Goal: Register for event/course

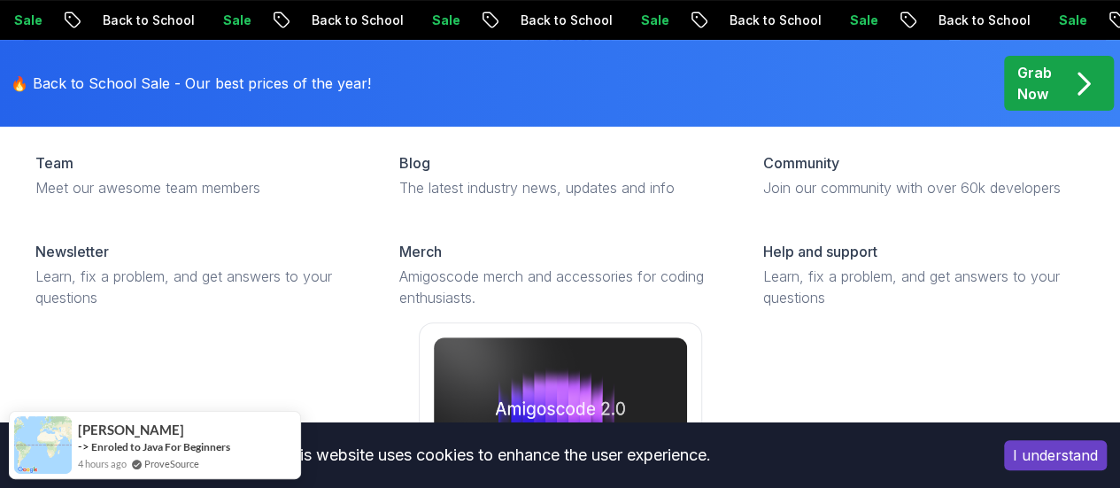
scroll to position [253, 0]
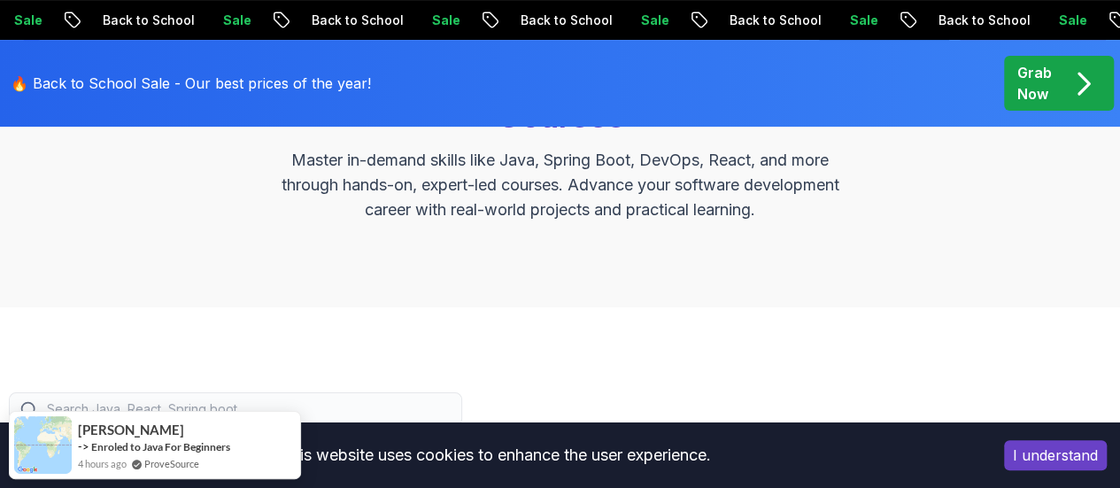
click at [1070, 451] on button "I understand" at bounding box center [1055, 455] width 103 height 30
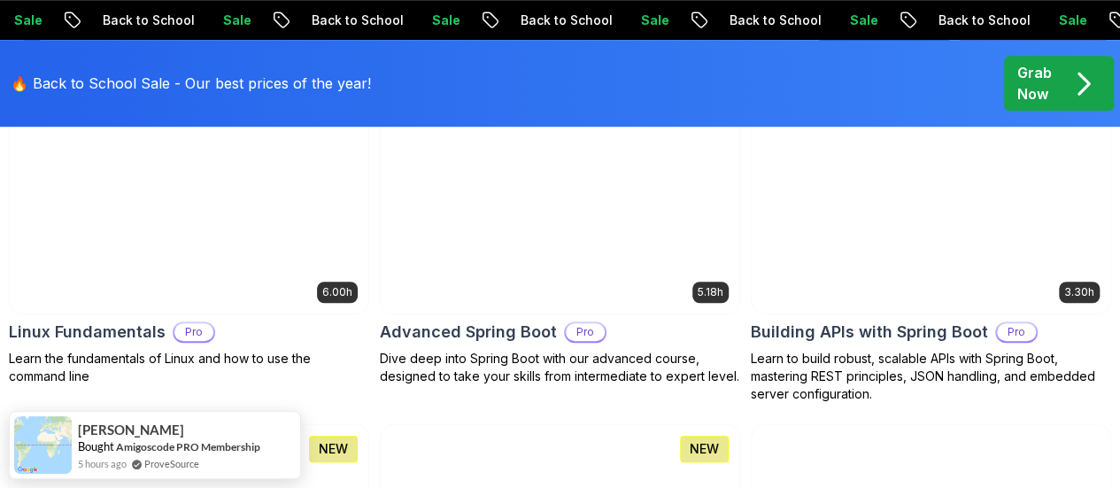
scroll to position [632, 0]
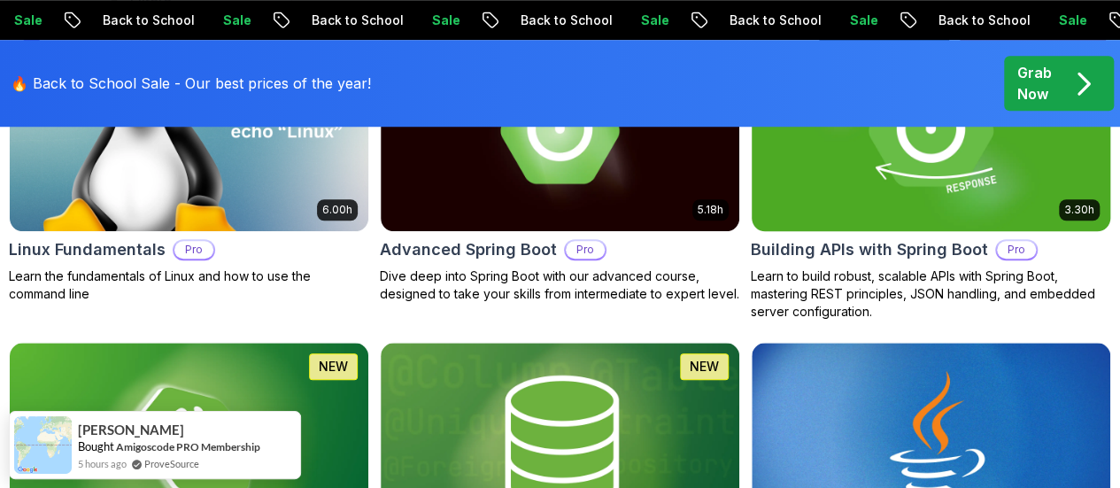
scroll to position [713, 0]
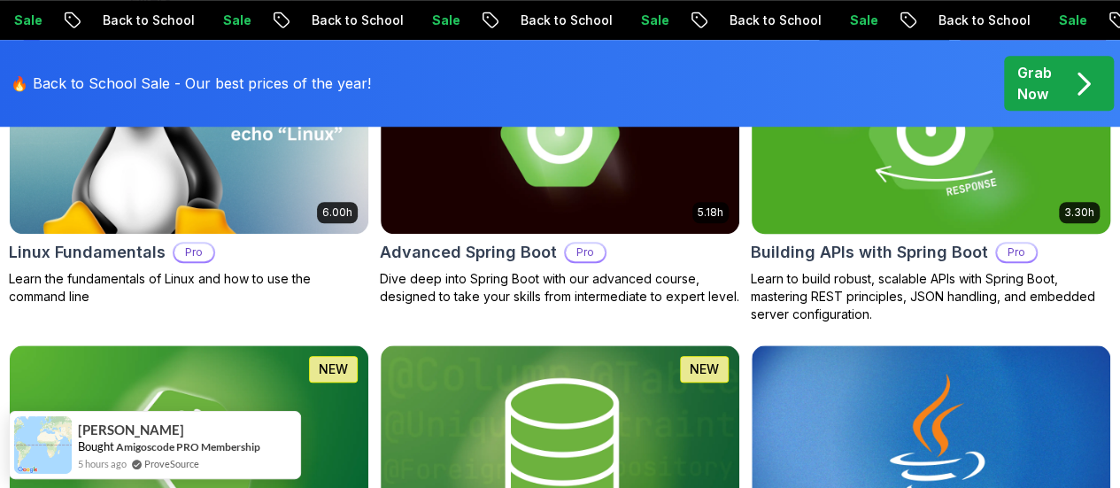
click at [967, 240] on h2 "Building APIs with Spring Boot" at bounding box center [869, 252] width 237 height 25
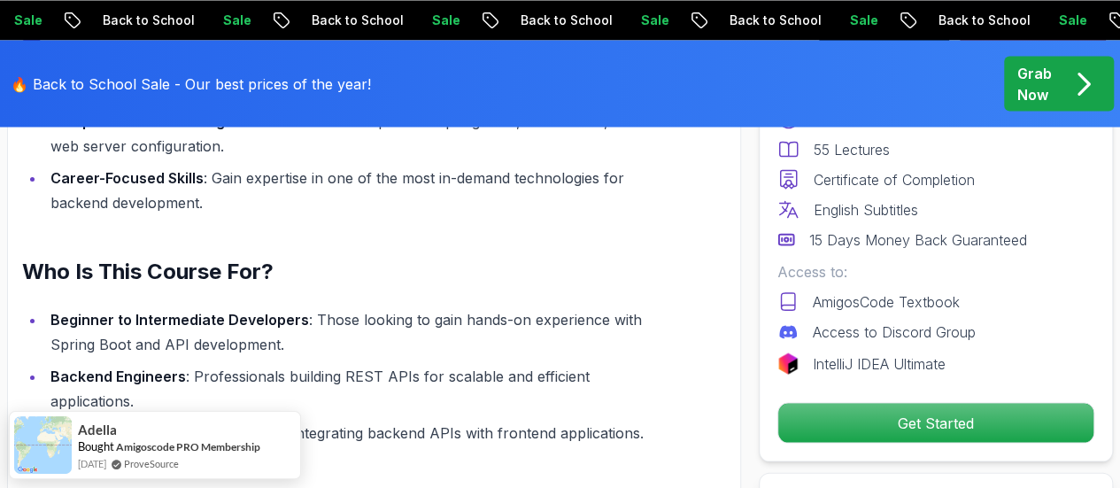
scroll to position [1633, 0]
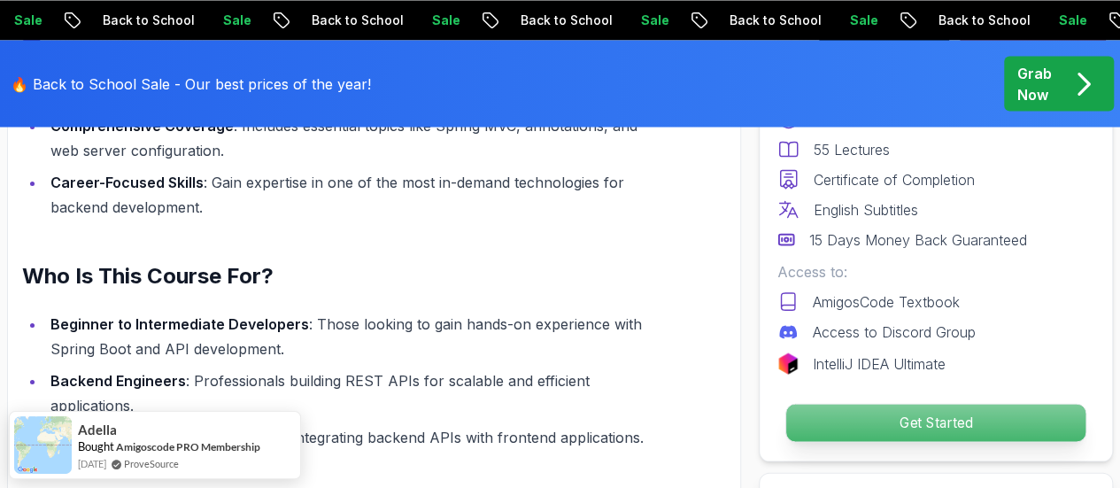
click at [899, 407] on p "Get Started" at bounding box center [936, 422] width 299 height 37
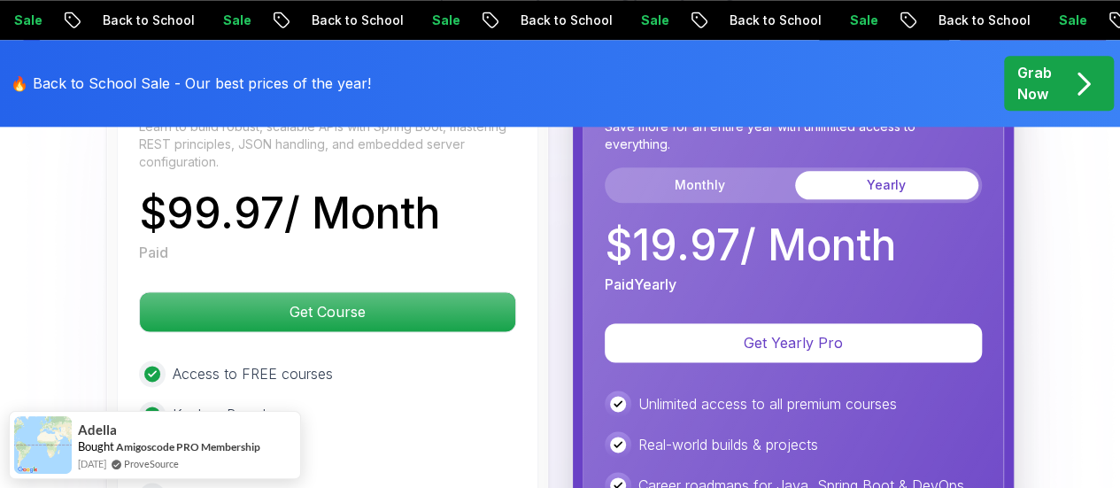
scroll to position [4418, 0]
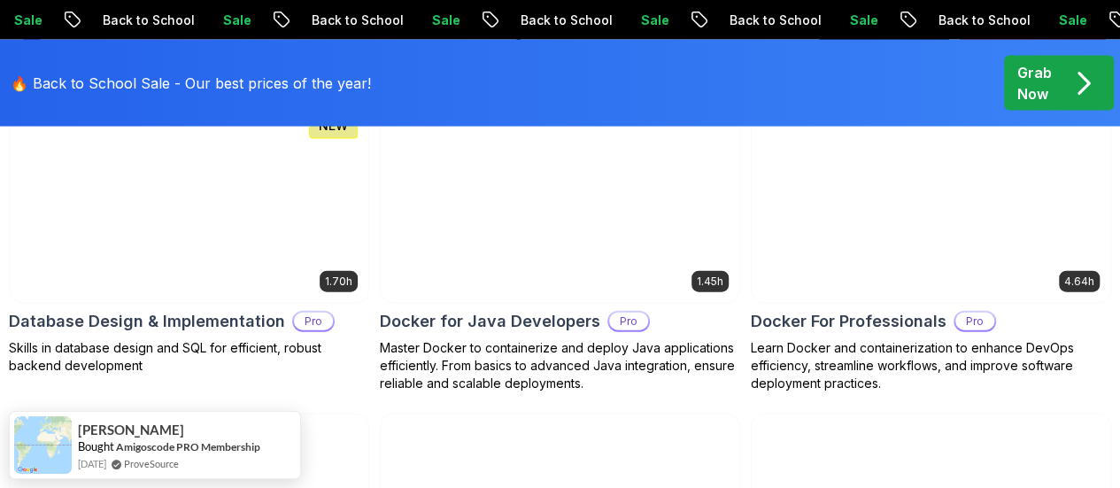
scroll to position [1861, 0]
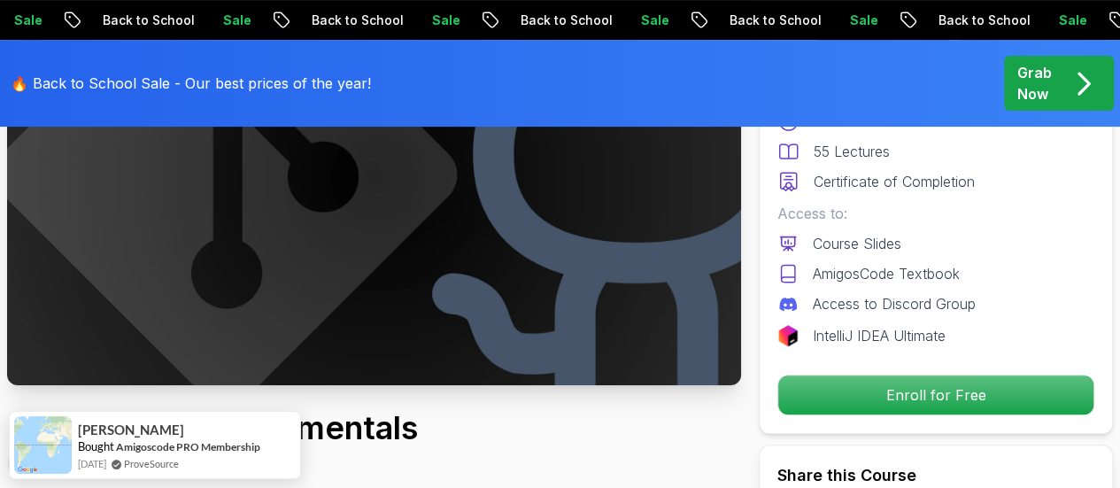
scroll to position [261, 0]
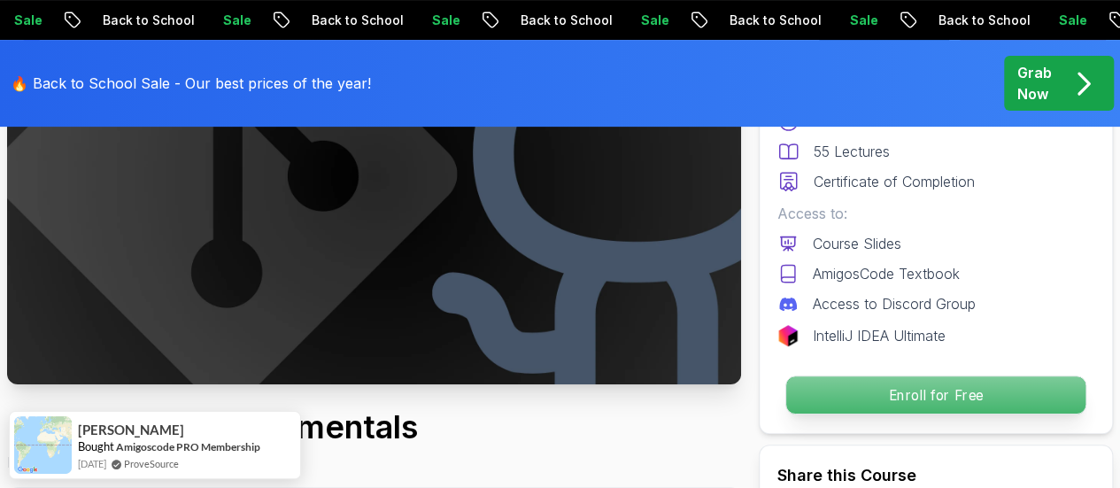
click at [808, 406] on p "Enroll for Free" at bounding box center [936, 394] width 299 height 37
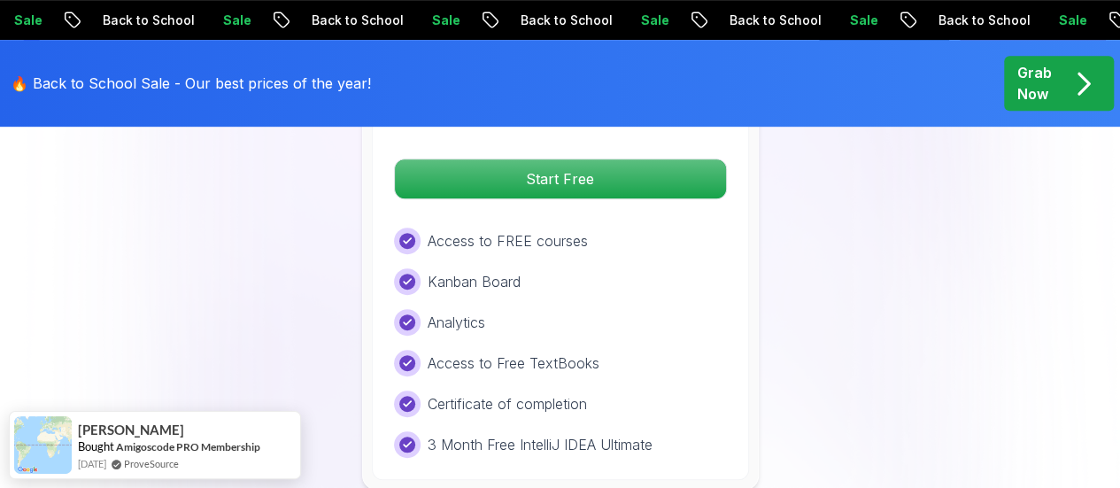
scroll to position [3790, 0]
